Goal: Obtain resource: Download file/media

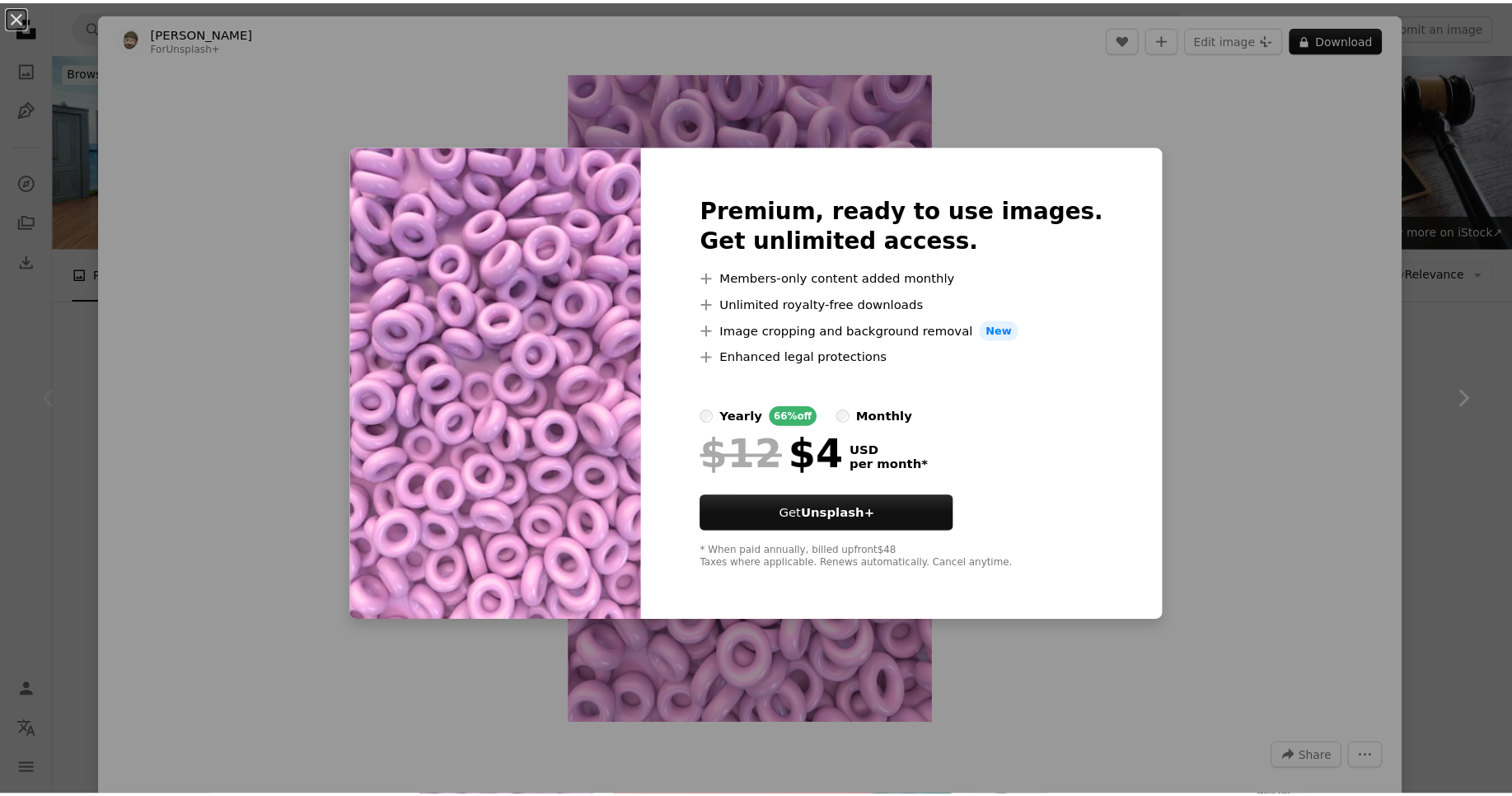
scroll to position [395, 0]
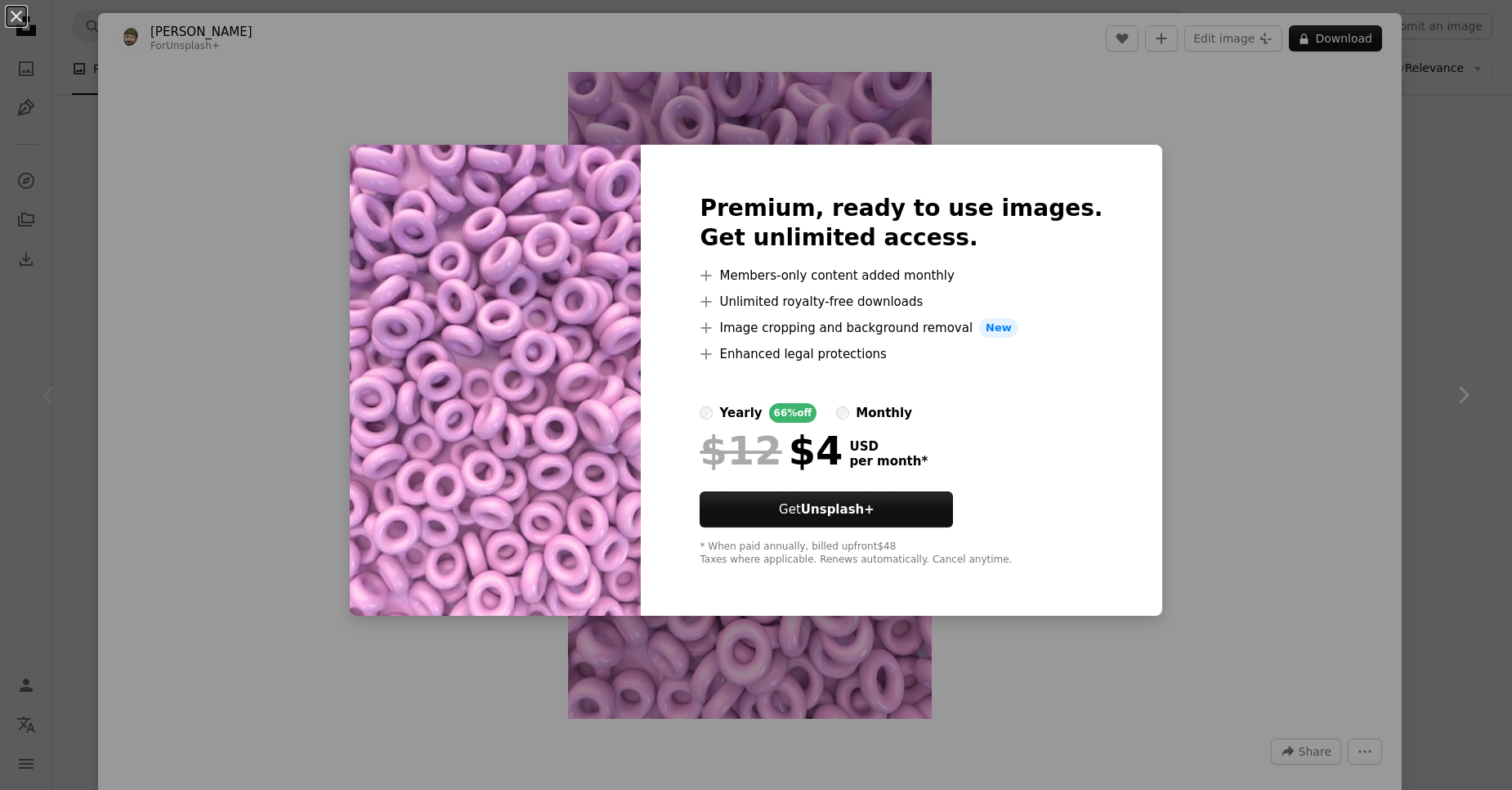
click at [1234, 446] on div "An X shape Premium, ready to use images. Get unlimited access. A plus sign Memb…" at bounding box center [756, 395] width 1512 height 790
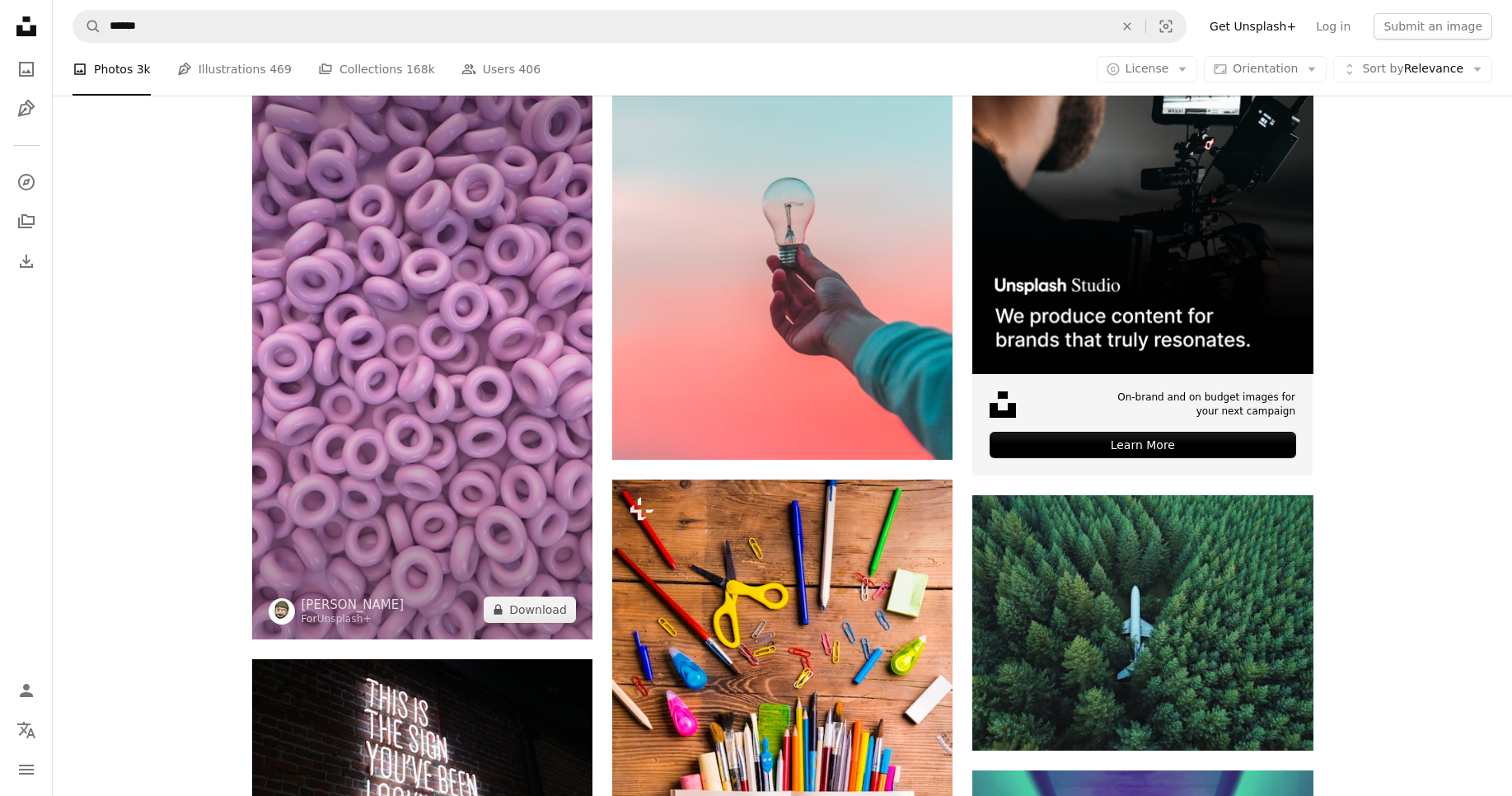
click at [496, 345] on img at bounding box center [422, 337] width 340 height 606
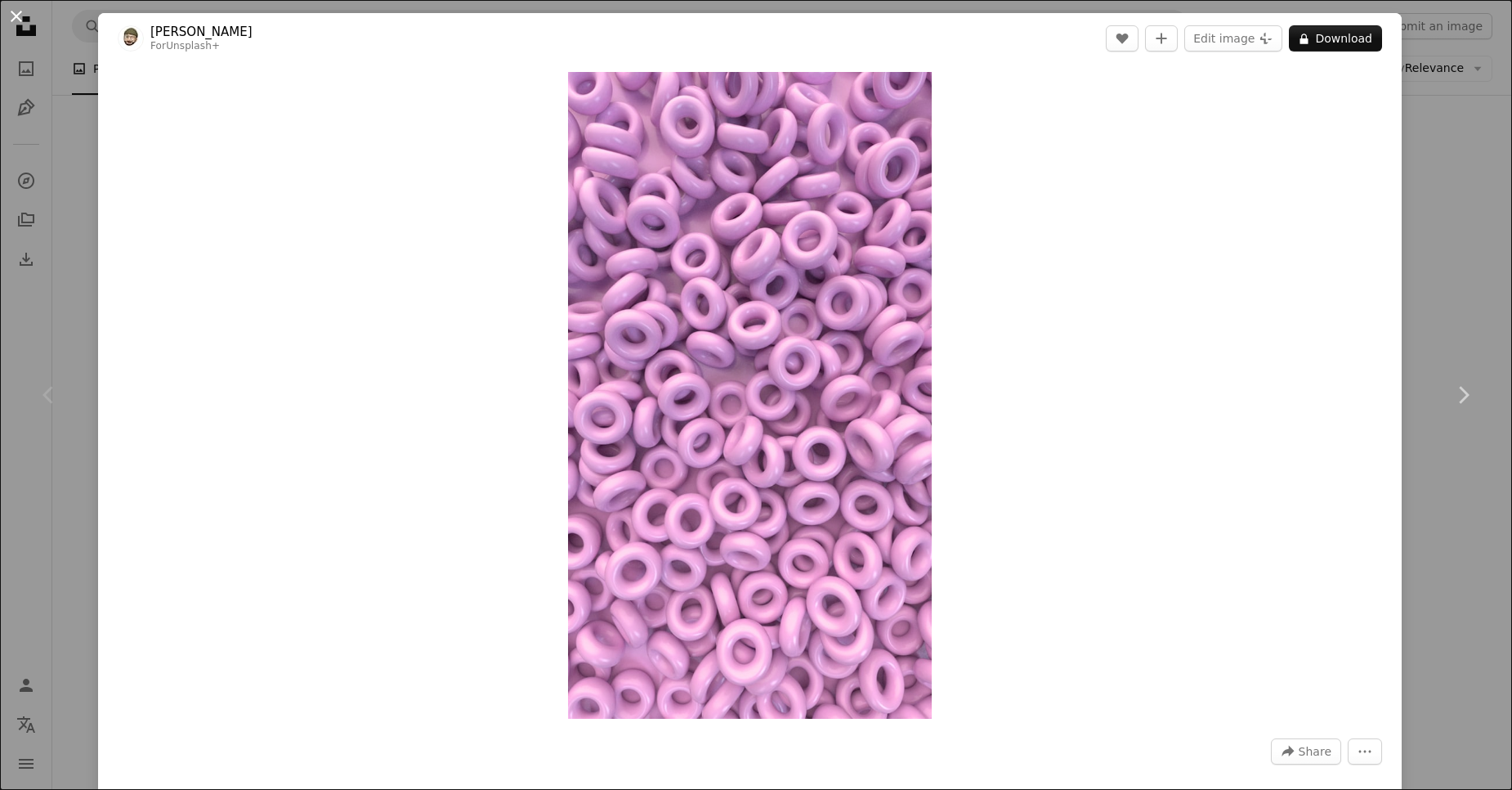
click at [13, 13] on button "An X shape" at bounding box center [16, 16] width 19 height 19
